Goal: Task Accomplishment & Management: Use online tool/utility

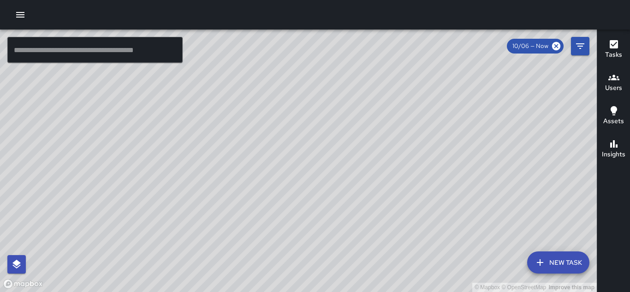
click at [157, 167] on div "© Mapbox © OpenStreetMap Improve this map" at bounding box center [298, 161] width 597 height 262
drag, startPoint x: 220, startPoint y: 120, endPoint x: 319, endPoint y: 30, distance: 133.2
click at [319, 30] on div "© Mapbox © OpenStreetMap Improve this map" at bounding box center [298, 161] width 597 height 262
drag, startPoint x: 184, startPoint y: 102, endPoint x: 241, endPoint y: 56, distance: 73.5
click at [287, 127] on div "© Mapbox © OpenStreetMap Improve this map" at bounding box center [298, 161] width 597 height 262
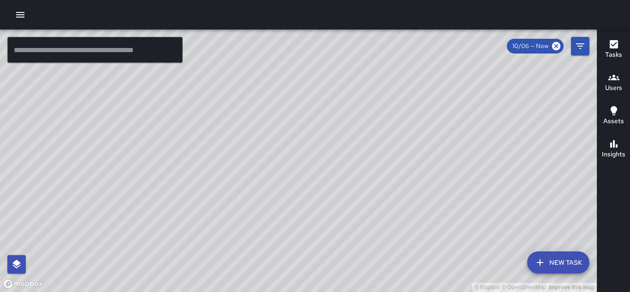
drag, startPoint x: 242, startPoint y: 58, endPoint x: 271, endPoint y: 118, distance: 67.2
click at [271, 118] on div "© Mapbox © OpenStreetMap Improve this map" at bounding box center [298, 161] width 597 height 262
drag, startPoint x: 367, startPoint y: 119, endPoint x: 345, endPoint y: 234, distance: 116.4
click at [345, 234] on div "© Mapbox © OpenStreetMap Improve this map" at bounding box center [298, 161] width 597 height 262
drag, startPoint x: 386, startPoint y: 128, endPoint x: 374, endPoint y: 226, distance: 99.0
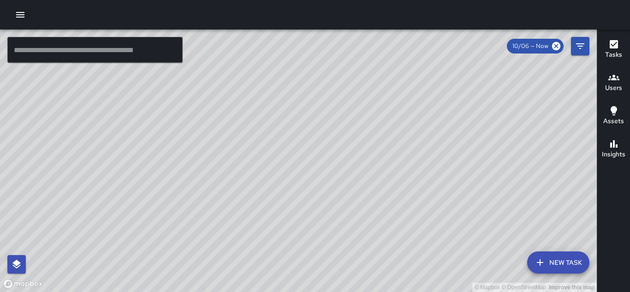
click at [374, 226] on div "© Mapbox © OpenStreetMap Improve this map" at bounding box center [298, 161] width 597 height 262
drag, startPoint x: 396, startPoint y: 241, endPoint x: 370, endPoint y: 189, distance: 58.4
click at [370, 189] on div "© Mapbox © OpenStreetMap Improve this map" at bounding box center [298, 161] width 597 height 262
drag, startPoint x: 376, startPoint y: 54, endPoint x: 375, endPoint y: 112, distance: 58.1
click at [375, 112] on div "© Mapbox © OpenStreetMap Improve this map" at bounding box center [298, 161] width 597 height 262
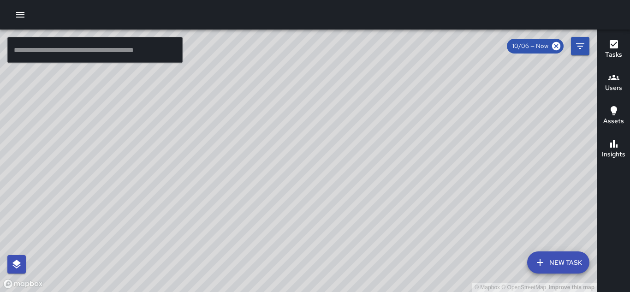
drag, startPoint x: 365, startPoint y: 113, endPoint x: 381, endPoint y: 161, distance: 51.0
click at [381, 161] on div "© Mapbox © OpenStreetMap Improve this map" at bounding box center [298, 161] width 597 height 262
drag, startPoint x: 356, startPoint y: 107, endPoint x: 357, endPoint y: 158, distance: 50.3
click at [357, 158] on div "© Mapbox © OpenStreetMap Improve this map" at bounding box center [298, 161] width 597 height 262
click at [610, 56] on h6 "Tasks" at bounding box center [613, 55] width 17 height 10
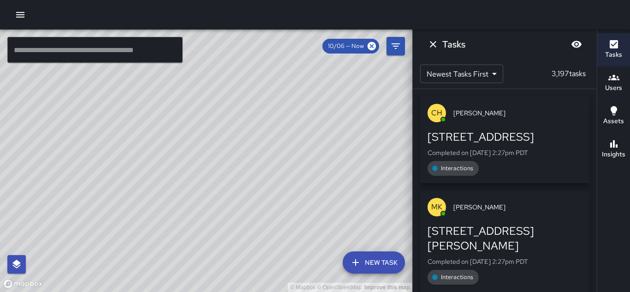
click at [606, 85] on h6 "Users" at bounding box center [613, 88] width 17 height 10
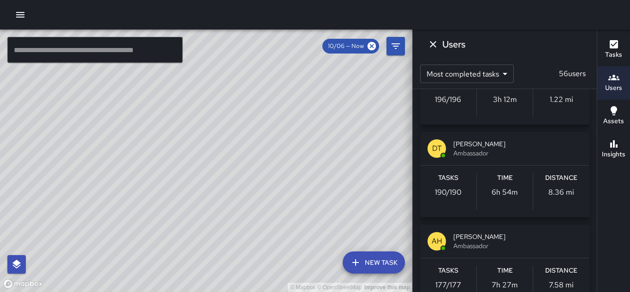
scroll to position [523, 0]
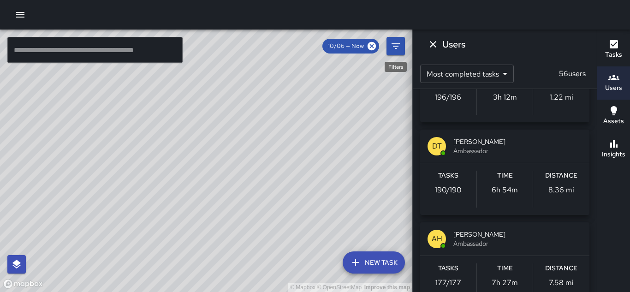
click at [395, 49] on icon "Filters" at bounding box center [395, 46] width 11 height 11
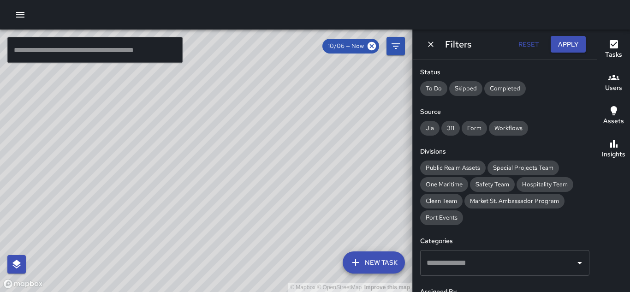
scroll to position [98, 0]
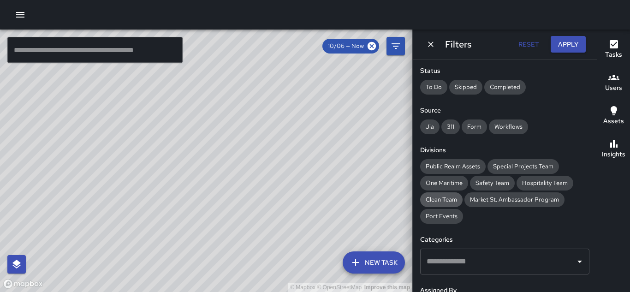
click at [449, 201] on span "Clean Team" at bounding box center [441, 199] width 42 height 9
click at [572, 46] on button "Apply" at bounding box center [568, 44] width 35 height 17
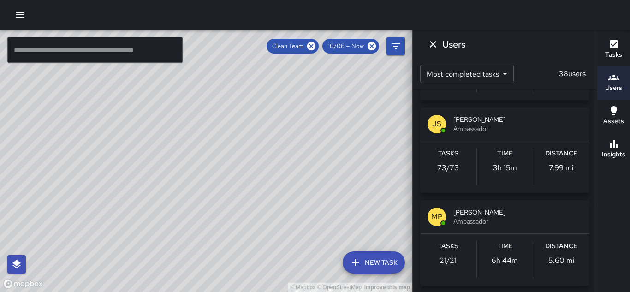
scroll to position [0, 0]
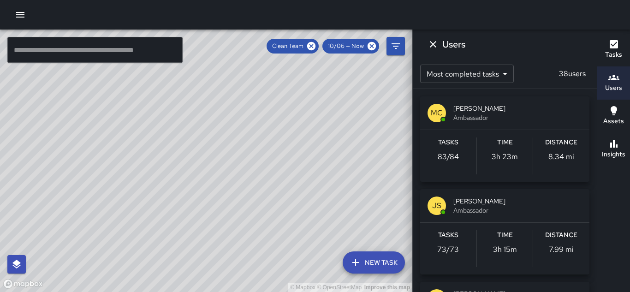
click at [469, 113] on span "Ambassador" at bounding box center [517, 117] width 129 height 9
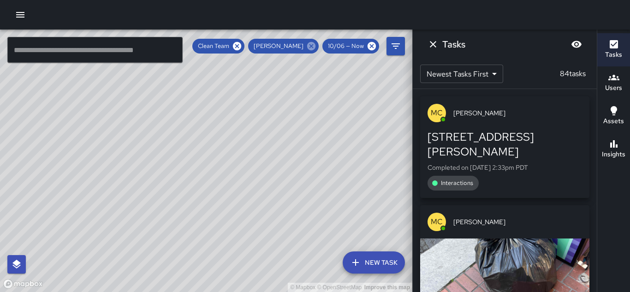
click at [312, 42] on icon at bounding box center [311, 46] width 8 height 8
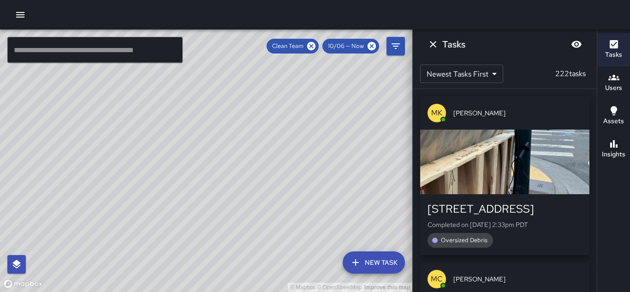
click at [392, 45] on icon "Filters" at bounding box center [395, 46] width 11 height 11
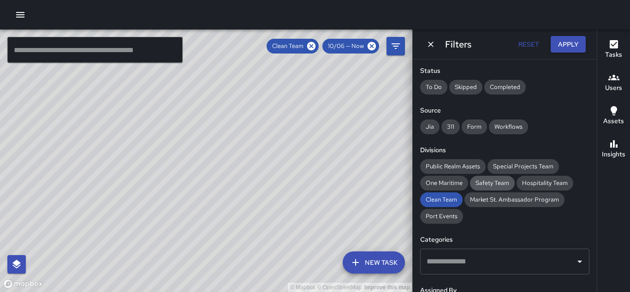
click at [484, 180] on span "Safety Team" at bounding box center [492, 182] width 45 height 9
click at [253, 48] on icon at bounding box center [253, 46] width 10 height 10
click at [568, 43] on button "Apply" at bounding box center [568, 44] width 35 height 17
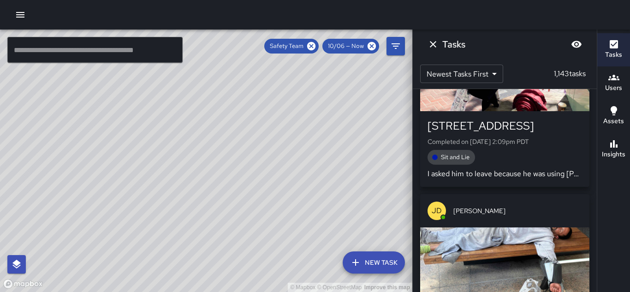
scroll to position [3350, 0]
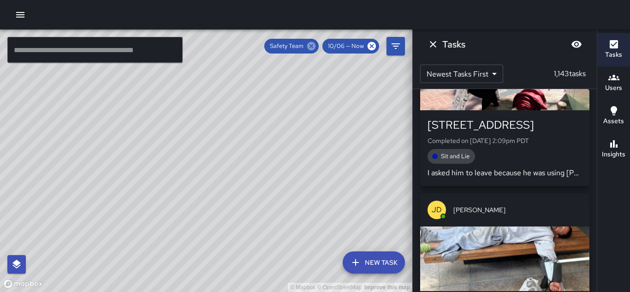
click at [312, 42] on icon at bounding box center [311, 46] width 8 height 8
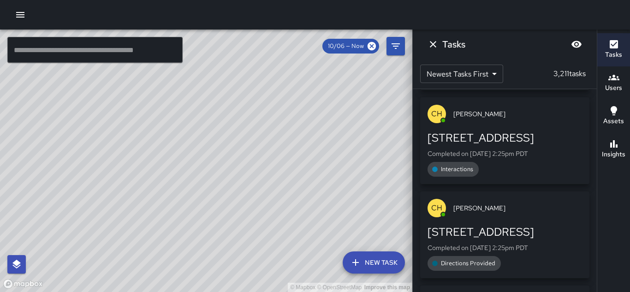
click at [17, 16] on icon "button" at bounding box center [20, 14] width 11 height 11
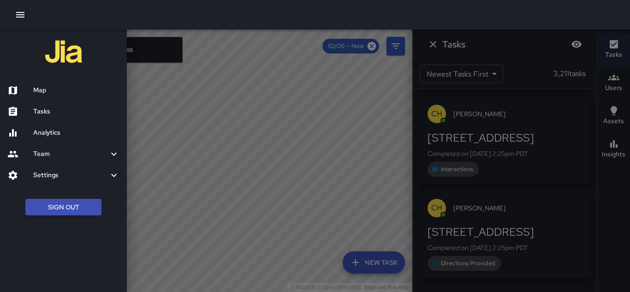
click at [44, 86] on h6 "Map" at bounding box center [76, 90] width 86 height 10
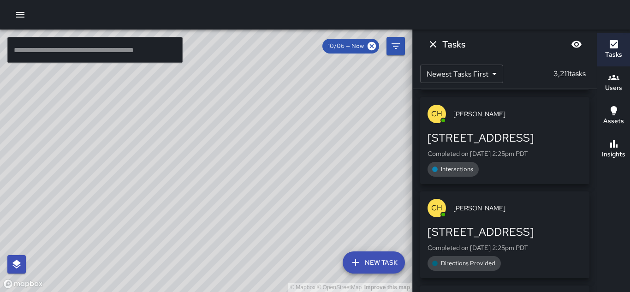
click at [22, 17] on icon "button" at bounding box center [20, 15] width 8 height 6
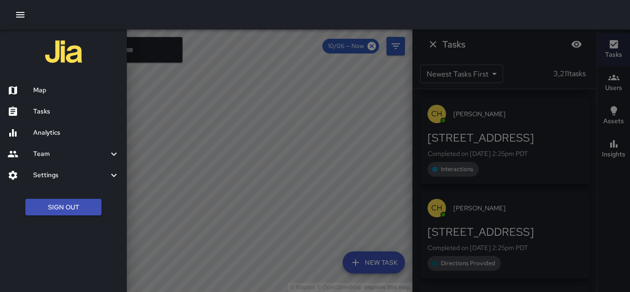
click at [51, 102] on div "Tasks" at bounding box center [63, 111] width 127 height 21
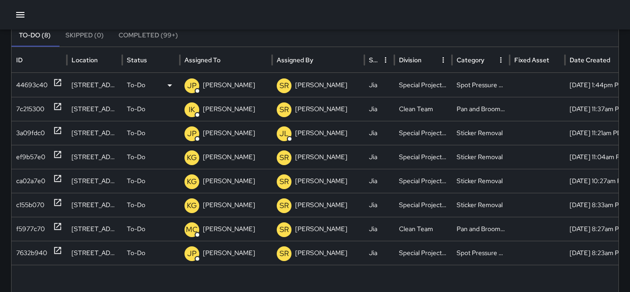
scroll to position [70, 0]
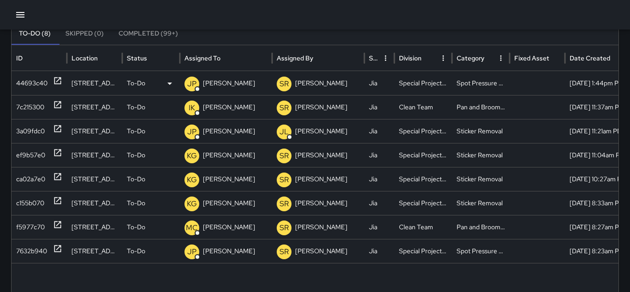
click at [25, 84] on div "44693c40" at bounding box center [31, 83] width 31 height 24
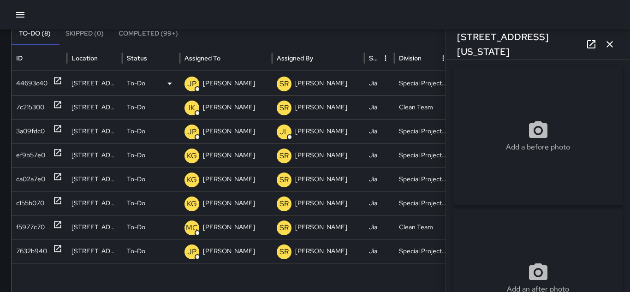
type input "**********"
click at [32, 113] on div "7c215300" at bounding box center [30, 107] width 28 height 24
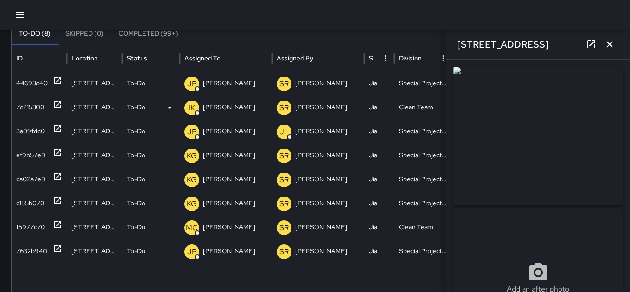
type input "**********"
click at [27, 91] on div "44693c40" at bounding box center [31, 83] width 31 height 24
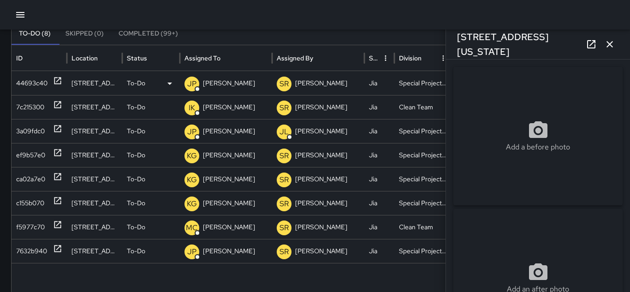
click at [25, 86] on div "44693c40" at bounding box center [31, 83] width 31 height 24
click at [32, 85] on div "44693c40" at bounding box center [31, 83] width 31 height 24
click at [166, 83] on icon at bounding box center [169, 83] width 11 height 11
click at [152, 135] on li "Completed" at bounding box center [151, 139] width 57 height 17
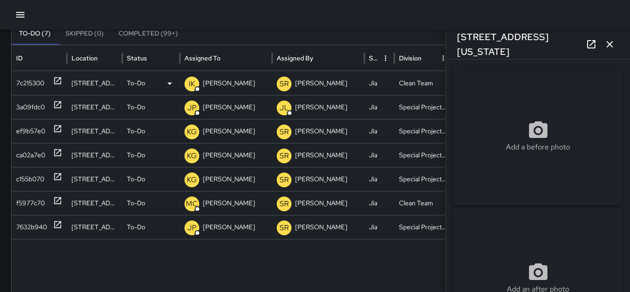
click at [13, 92] on div "7c215300" at bounding box center [39, 83] width 55 height 24
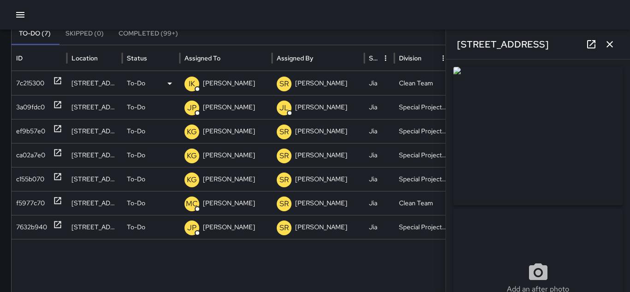
click at [169, 84] on icon at bounding box center [169, 83] width 11 height 11
click at [155, 140] on li "Completed" at bounding box center [151, 139] width 57 height 17
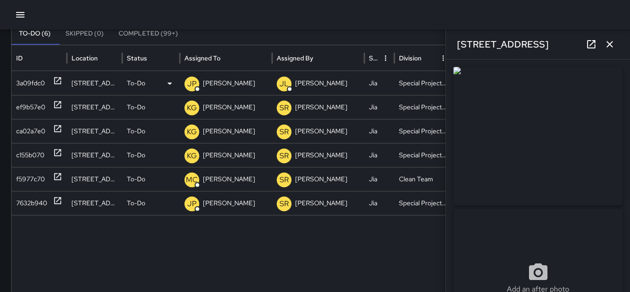
click at [34, 83] on div "3a09fdc0" at bounding box center [30, 83] width 29 height 24
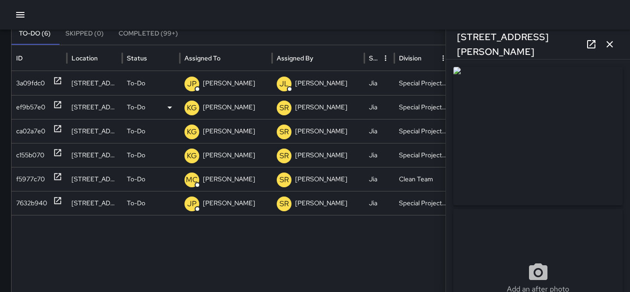
click at [21, 111] on div "ef9b57e0" at bounding box center [30, 107] width 29 height 24
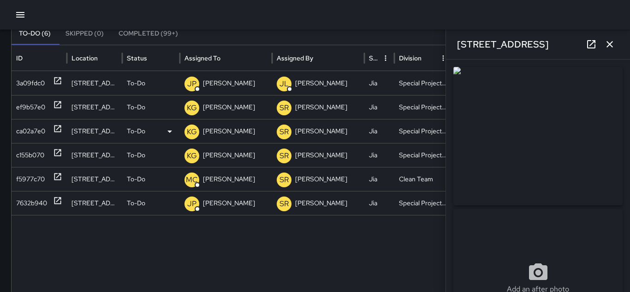
click at [24, 129] on div "ca02a7e0" at bounding box center [30, 131] width 29 height 24
type input "**********"
click at [232, 83] on p "[PERSON_NAME]" at bounding box center [229, 83] width 52 height 24
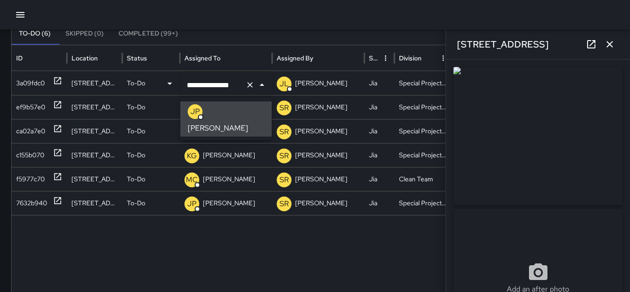
scroll to position [0, 0]
type input "**"
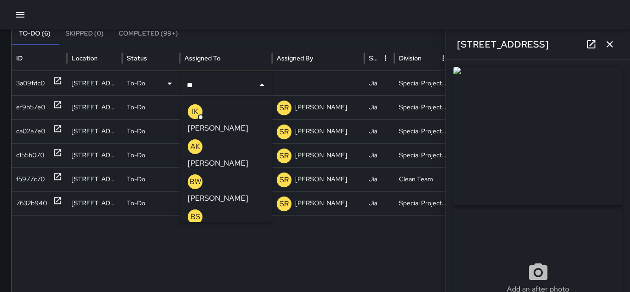
type input "***"
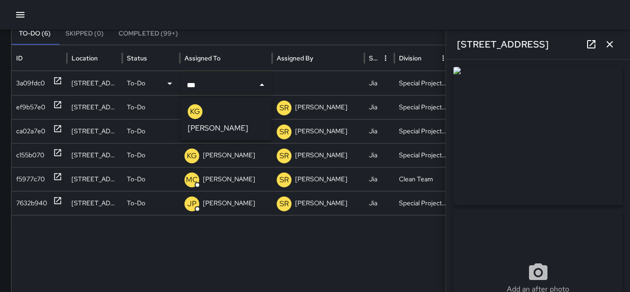
click at [225, 123] on p "[PERSON_NAME]" at bounding box center [218, 128] width 60 height 11
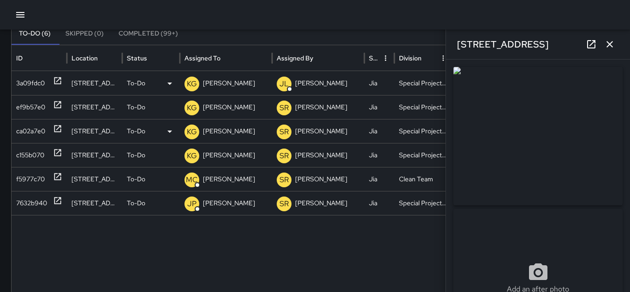
click at [23, 133] on div "ca02a7e0" at bounding box center [30, 131] width 29 height 24
click at [24, 157] on div "c155b070" at bounding box center [30, 155] width 28 height 24
type input "**********"
click at [22, 176] on div "f5977c70" at bounding box center [30, 179] width 29 height 24
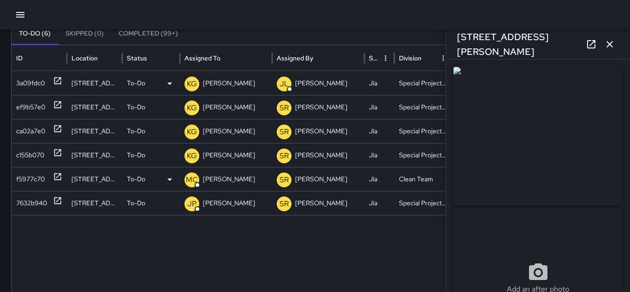
type input "**********"
click at [167, 177] on icon at bounding box center [169, 179] width 11 height 11
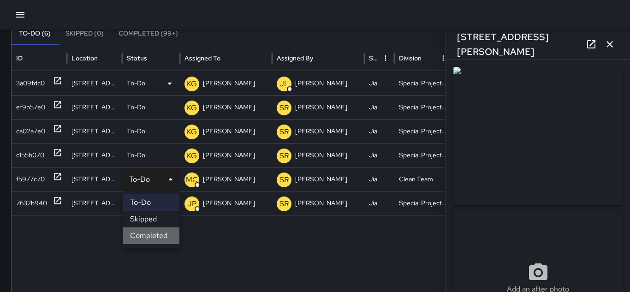
click at [150, 231] on li "Completed" at bounding box center [151, 235] width 57 height 17
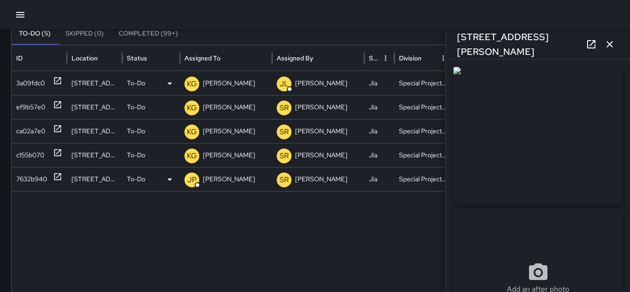
click at [20, 176] on div "7632b940" at bounding box center [31, 179] width 31 height 24
click at [166, 177] on icon at bounding box center [169, 179] width 11 height 11
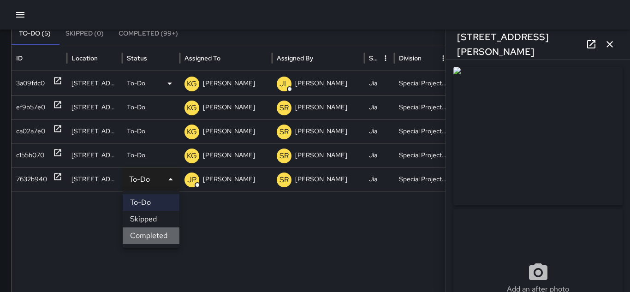
click at [147, 232] on li "Completed" at bounding box center [151, 235] width 57 height 17
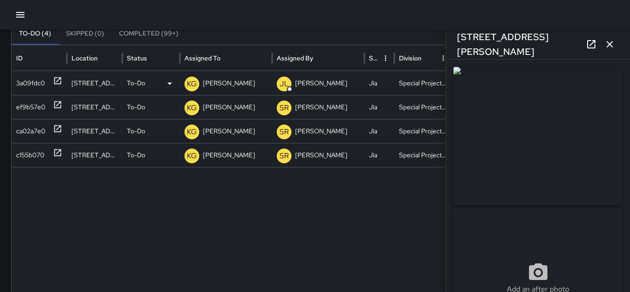
click at [150, 35] on button "Completed (99+)" at bounding box center [149, 34] width 74 height 22
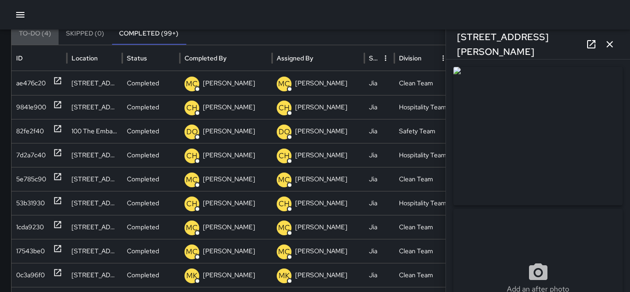
click at [26, 35] on button "To-Do (4)" at bounding box center [35, 34] width 47 height 22
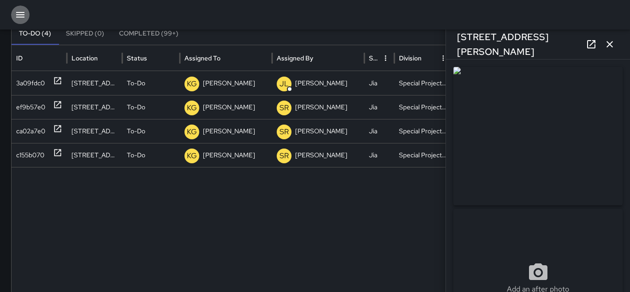
click at [18, 12] on icon "button" at bounding box center [20, 14] width 11 height 11
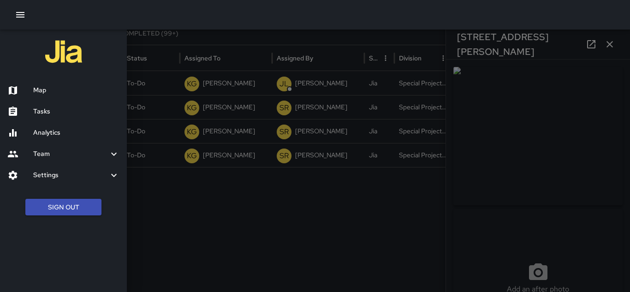
click at [34, 88] on h6 "Map" at bounding box center [76, 90] width 86 height 10
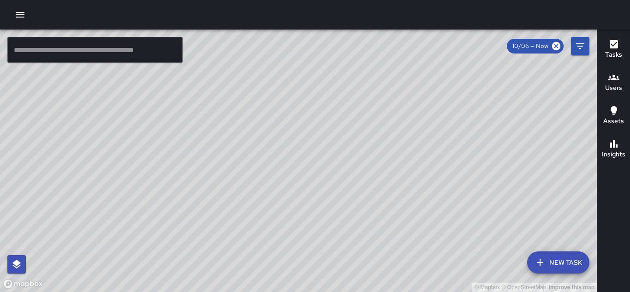
click at [615, 80] on icon "button" at bounding box center [613, 78] width 11 height 6
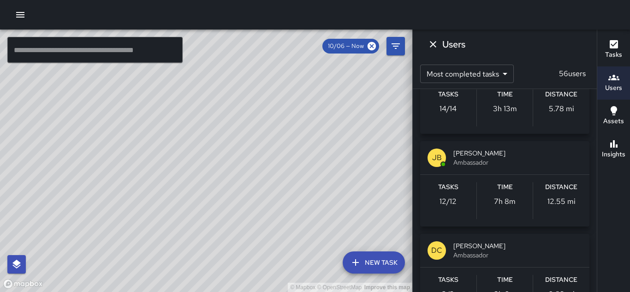
scroll to position [1716, 0]
click at [474, 171] on div "[PERSON_NAME] Ambassador" at bounding box center [504, 159] width 169 height 33
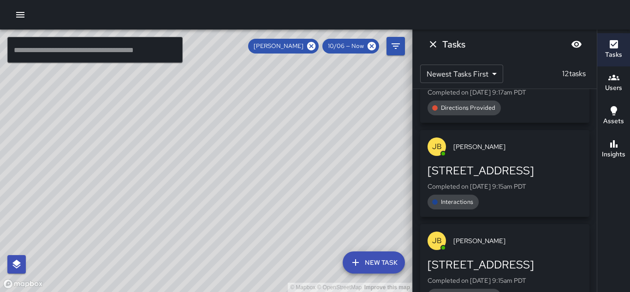
scroll to position [698, 0]
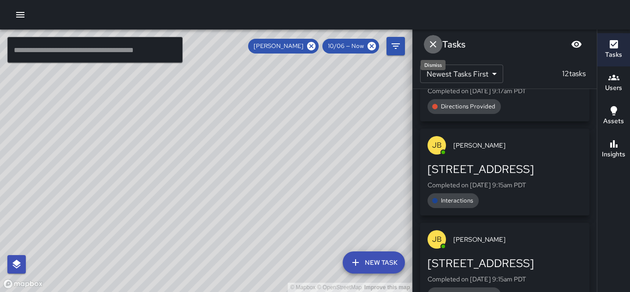
click at [429, 42] on icon "Dismiss" at bounding box center [433, 44] width 11 height 11
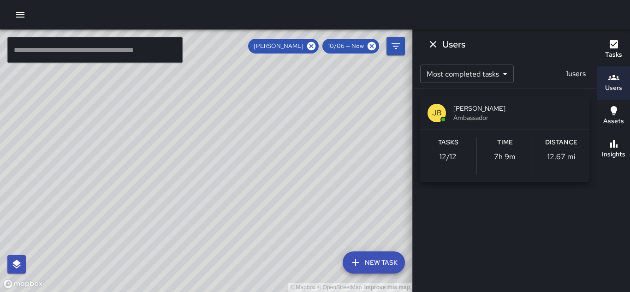
click at [540, 132] on div "Tasks 12 / 12 Time 7h 9m Distance 12.67 mi" at bounding box center [504, 156] width 169 height 52
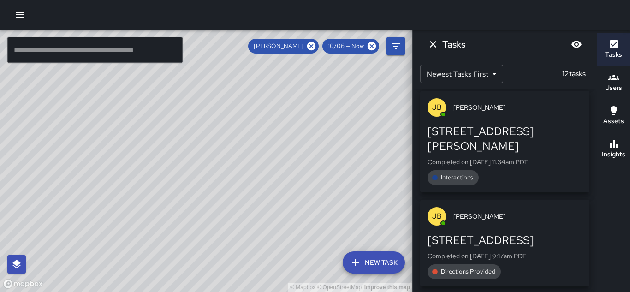
scroll to position [525, 0]
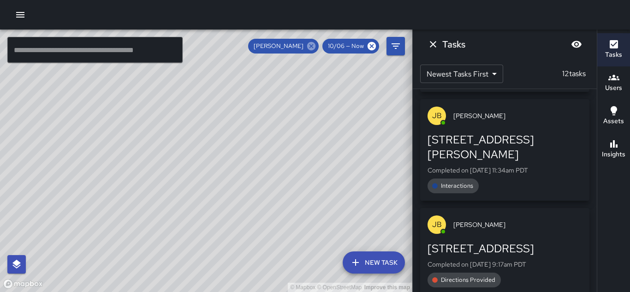
click at [312, 47] on icon at bounding box center [311, 46] width 10 height 10
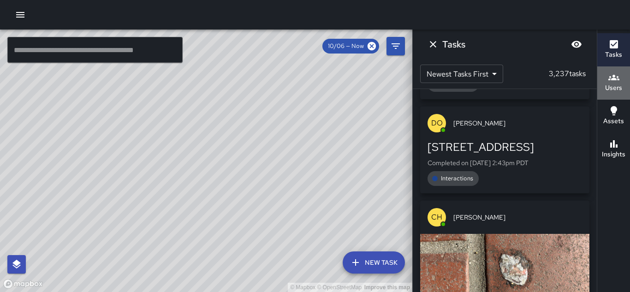
click at [614, 75] on icon "button" at bounding box center [613, 77] width 11 height 11
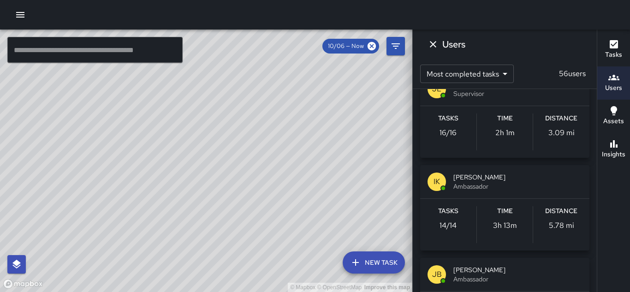
scroll to position [1595, 0]
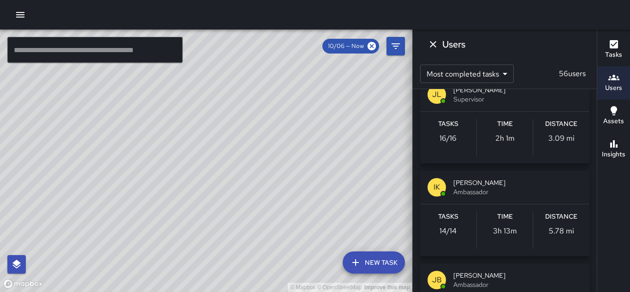
click at [491, 172] on div "IK [PERSON_NAME] Ambassador" at bounding box center [504, 187] width 169 height 33
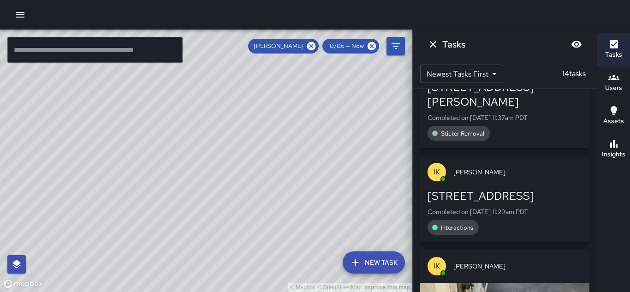
scroll to position [1712, 0]
drag, startPoint x: 206, startPoint y: 175, endPoint x: 256, endPoint y: 136, distance: 63.8
click at [256, 136] on div "© Mapbox © OpenStreetMap Improve this map" at bounding box center [206, 161] width 412 height 262
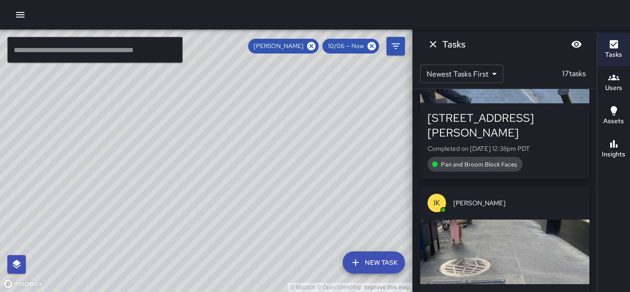
scroll to position [1340, 0]
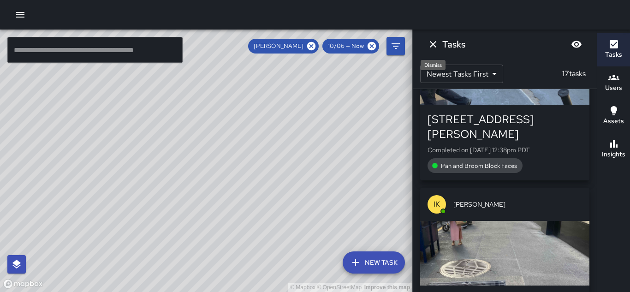
click at [428, 44] on icon "Dismiss" at bounding box center [433, 44] width 11 height 11
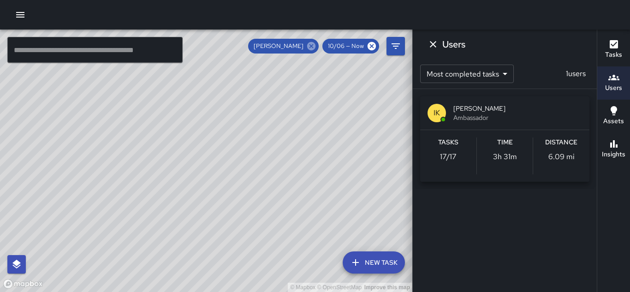
click at [311, 48] on icon at bounding box center [311, 46] width 10 height 10
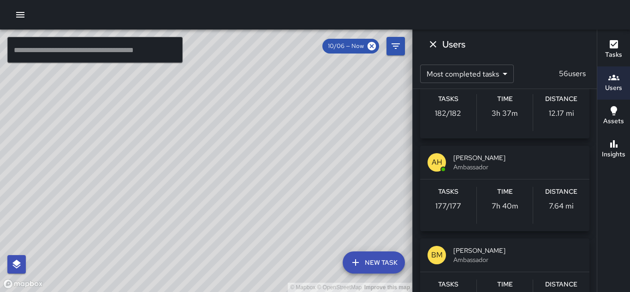
scroll to position [623, 0]
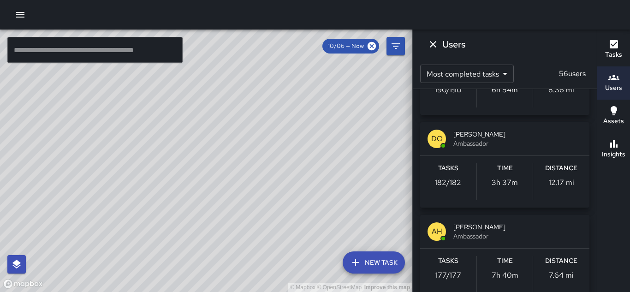
click at [476, 148] on span "Ambassador" at bounding box center [517, 143] width 129 height 9
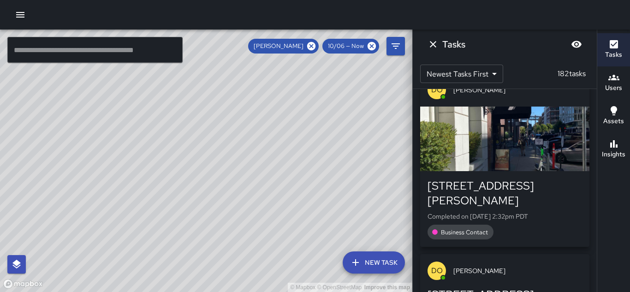
scroll to position [0, 0]
click at [432, 43] on icon "Dismiss" at bounding box center [433, 44] width 6 height 6
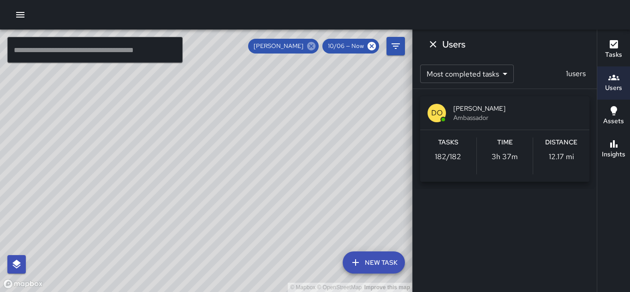
click at [312, 48] on icon at bounding box center [311, 46] width 8 height 8
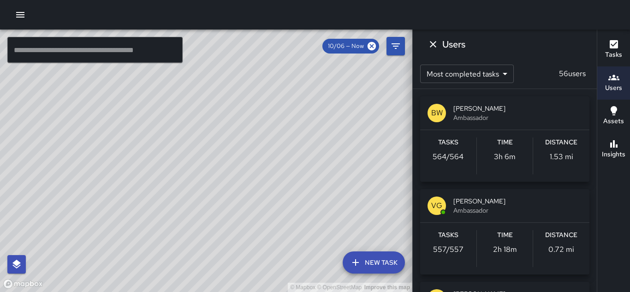
click at [612, 53] on h6 "Tasks" at bounding box center [613, 55] width 17 height 10
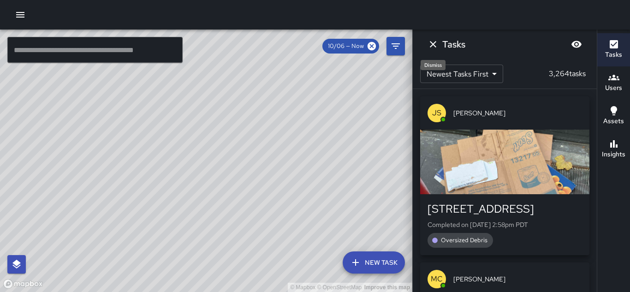
click at [430, 47] on icon "Dismiss" at bounding box center [433, 44] width 11 height 11
